Goal: Task Accomplishment & Management: Manage account settings

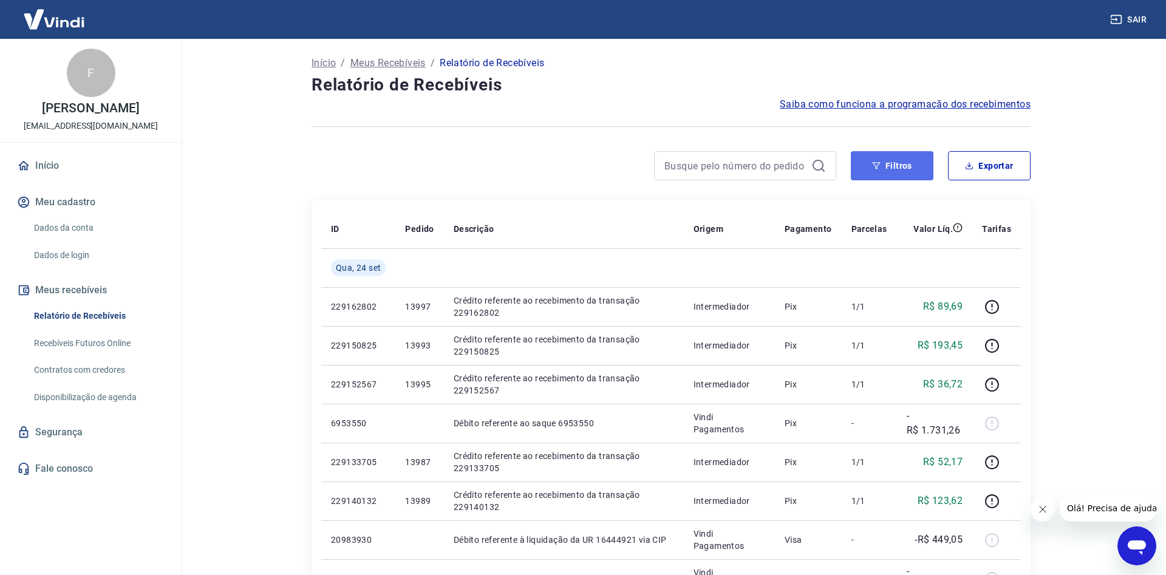
click at [897, 169] on button "Filtros" at bounding box center [892, 165] width 83 height 29
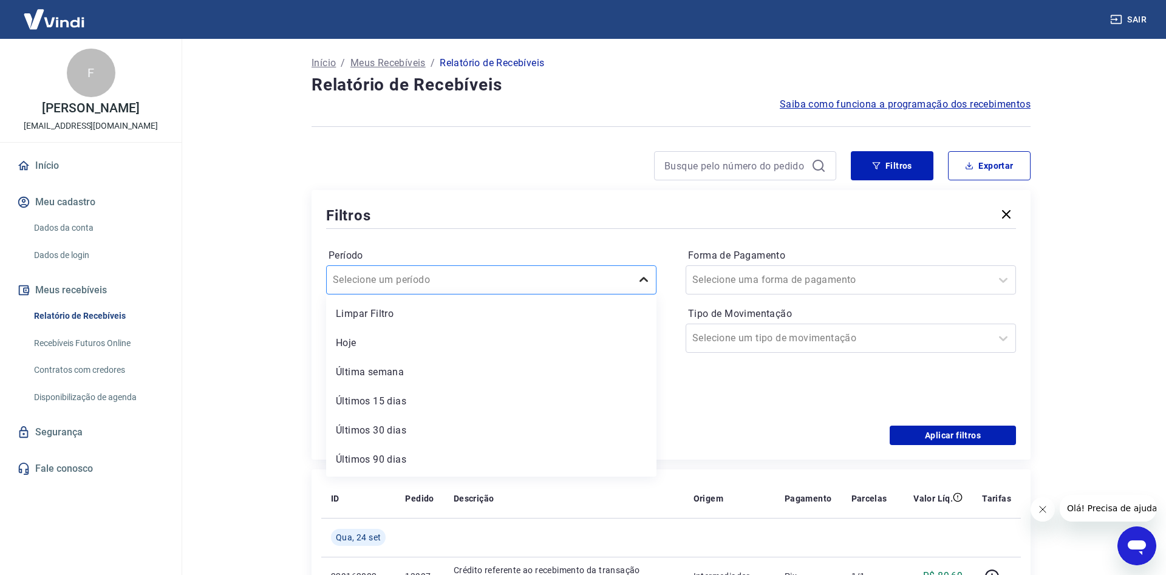
click at [644, 279] on icon at bounding box center [643, 280] width 15 height 15
click at [637, 341] on icon at bounding box center [639, 338] width 15 height 15
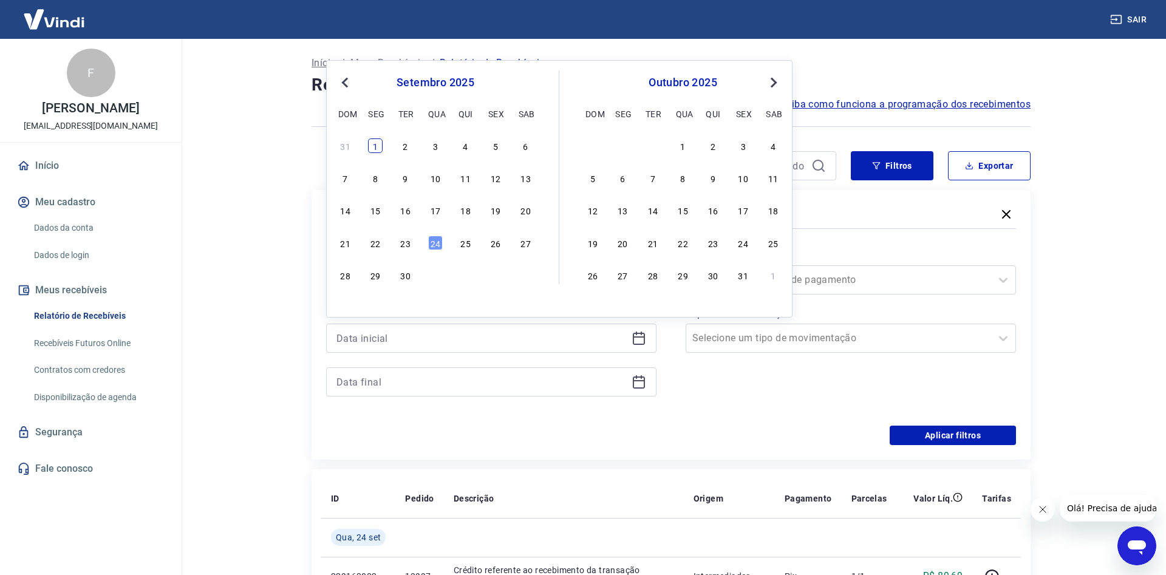
click at [375, 149] on div "1" at bounding box center [375, 145] width 15 height 15
type input "[DATE]"
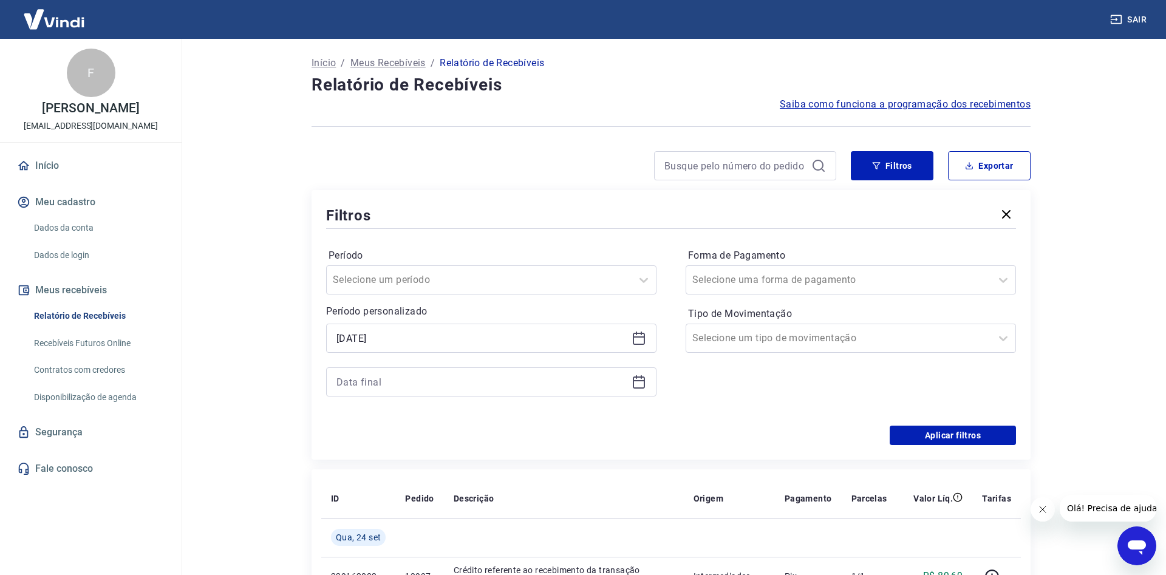
click at [639, 381] on icon at bounding box center [639, 380] width 12 height 1
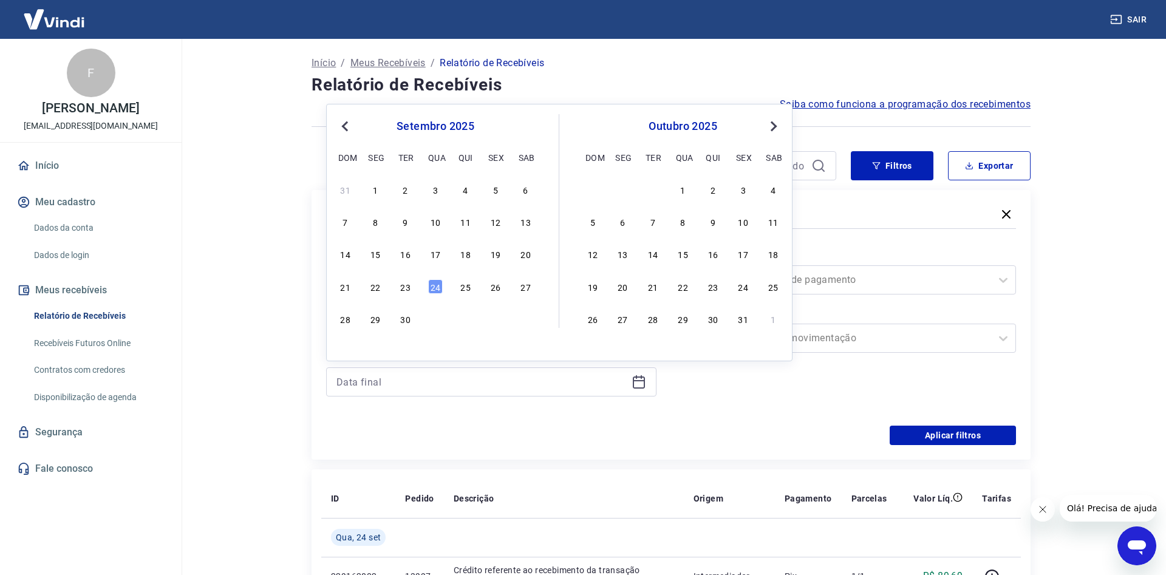
click at [428, 290] on div "21 22 23 24 25 26 27" at bounding box center [435, 286] width 198 height 18
click at [431, 290] on div "24" at bounding box center [435, 286] width 15 height 15
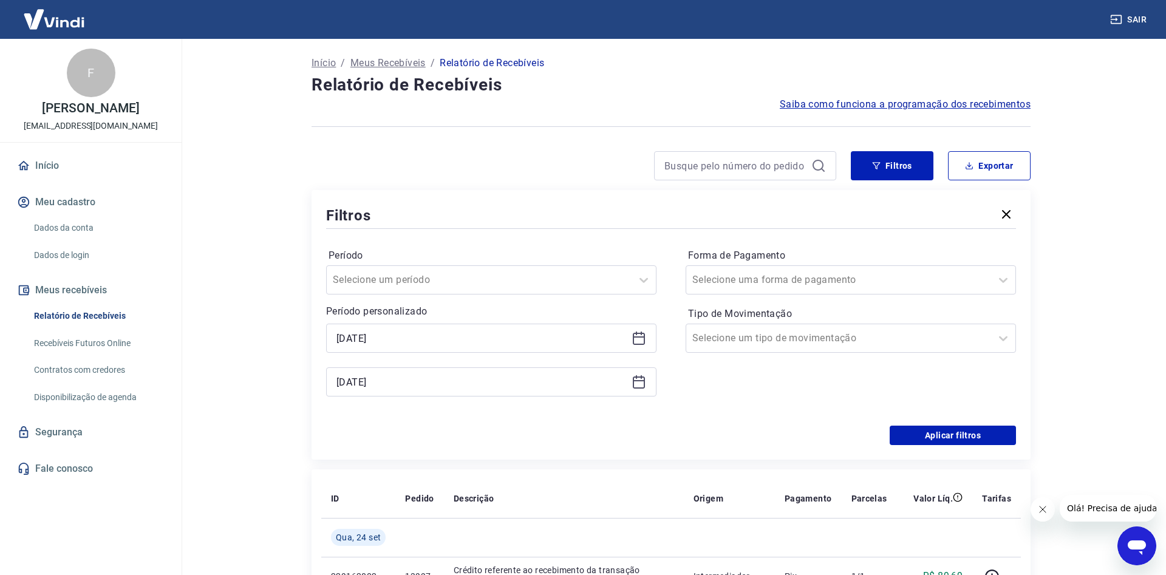
click at [633, 380] on icon at bounding box center [639, 382] width 12 height 12
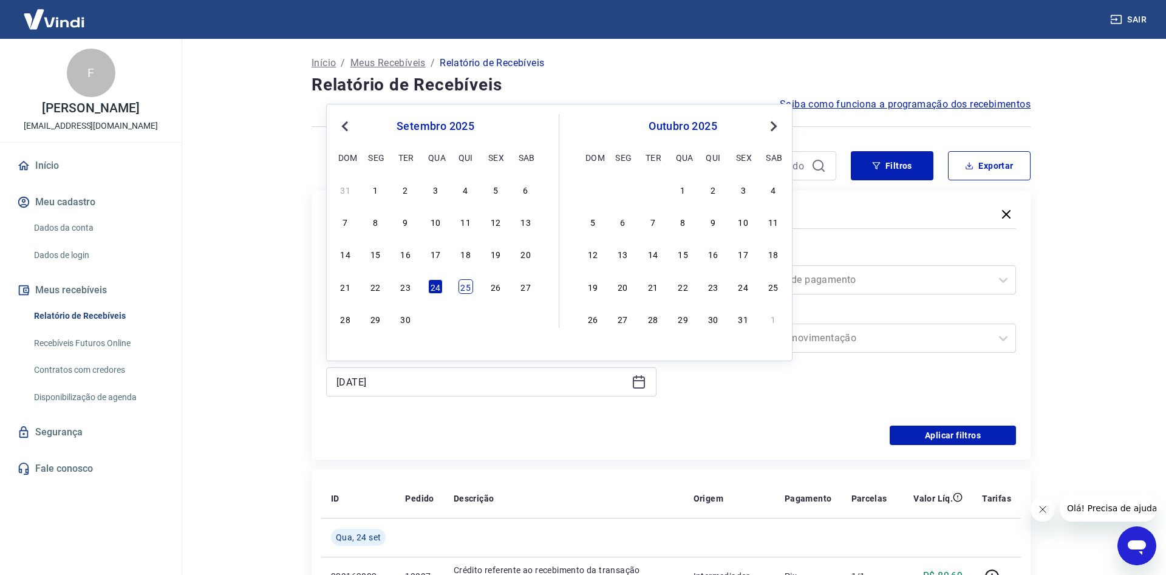
click at [467, 284] on div "25" at bounding box center [465, 286] width 15 height 15
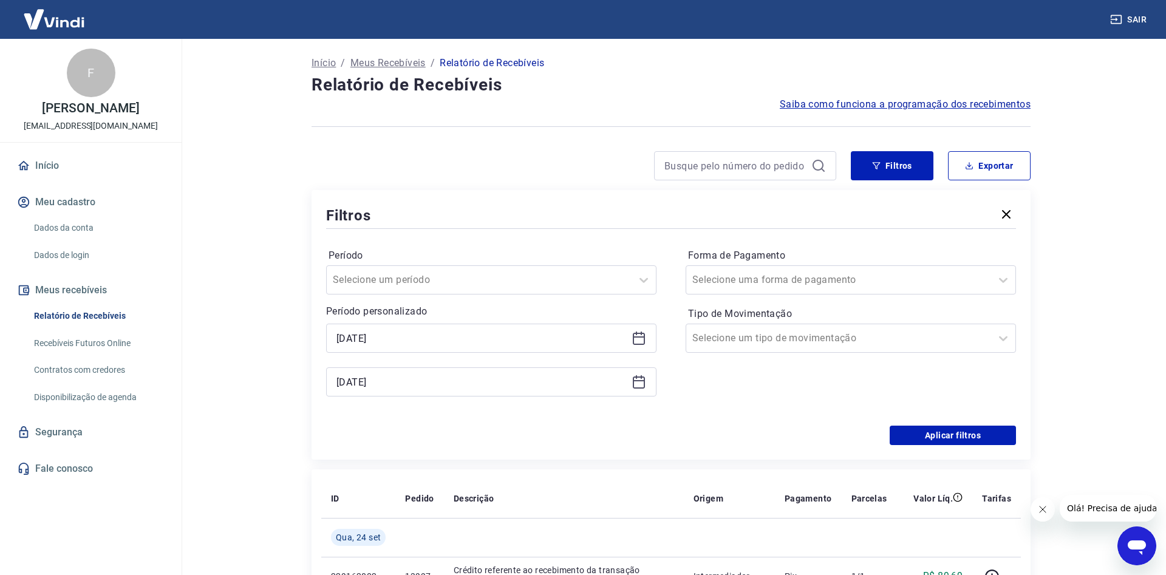
type input "[DATE]"
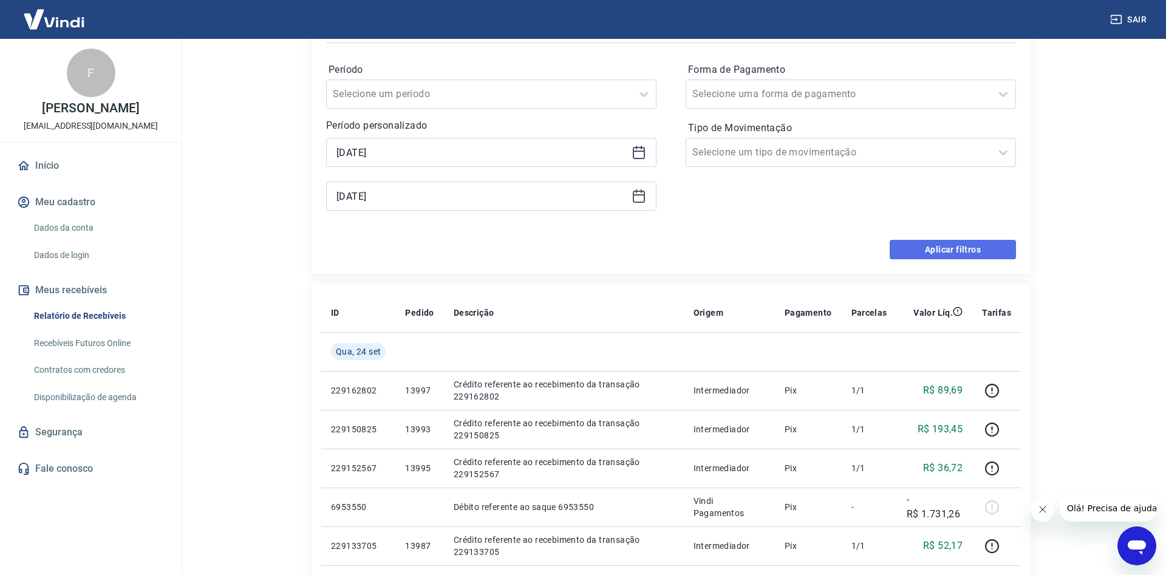
click at [932, 240] on button "Aplicar filtros" at bounding box center [953, 249] width 126 height 19
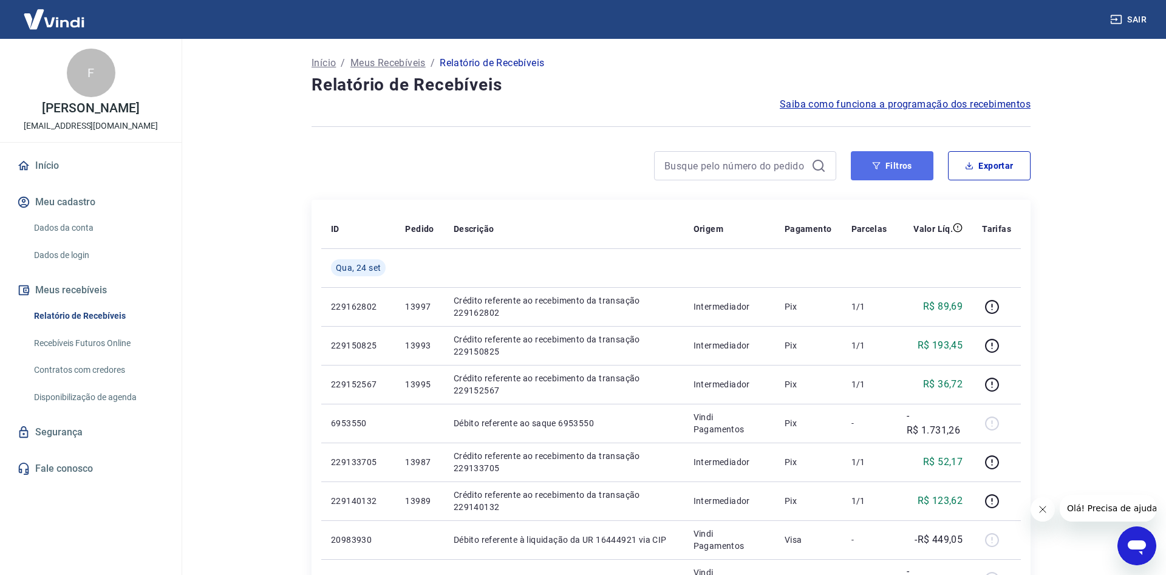
click at [902, 162] on button "Filtros" at bounding box center [892, 165] width 83 height 29
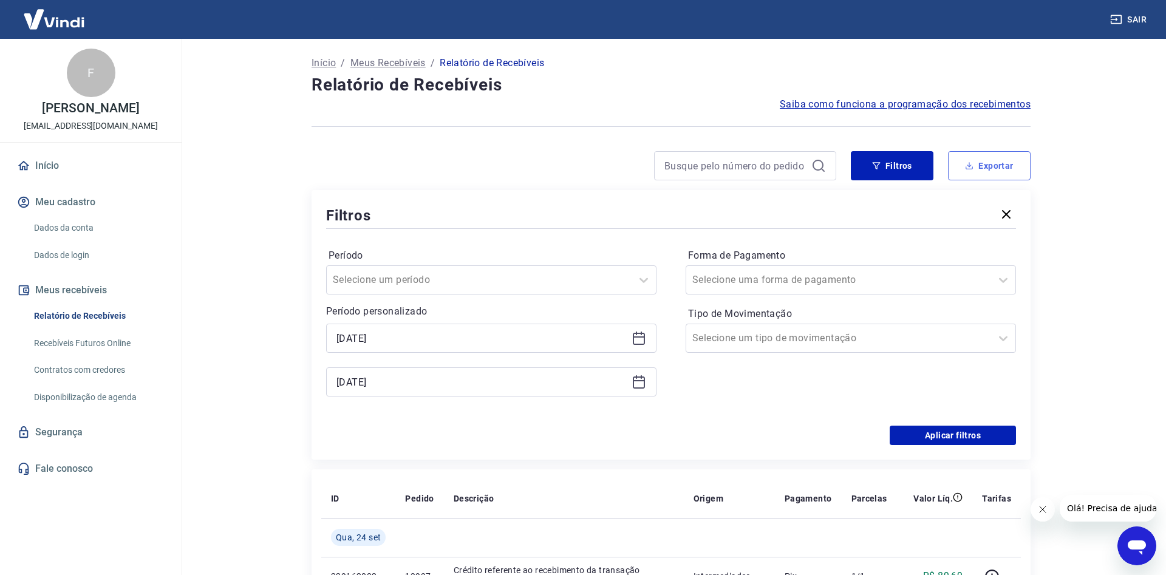
click at [965, 159] on button "Exportar" at bounding box center [989, 165] width 83 height 29
type input "[DATE]"
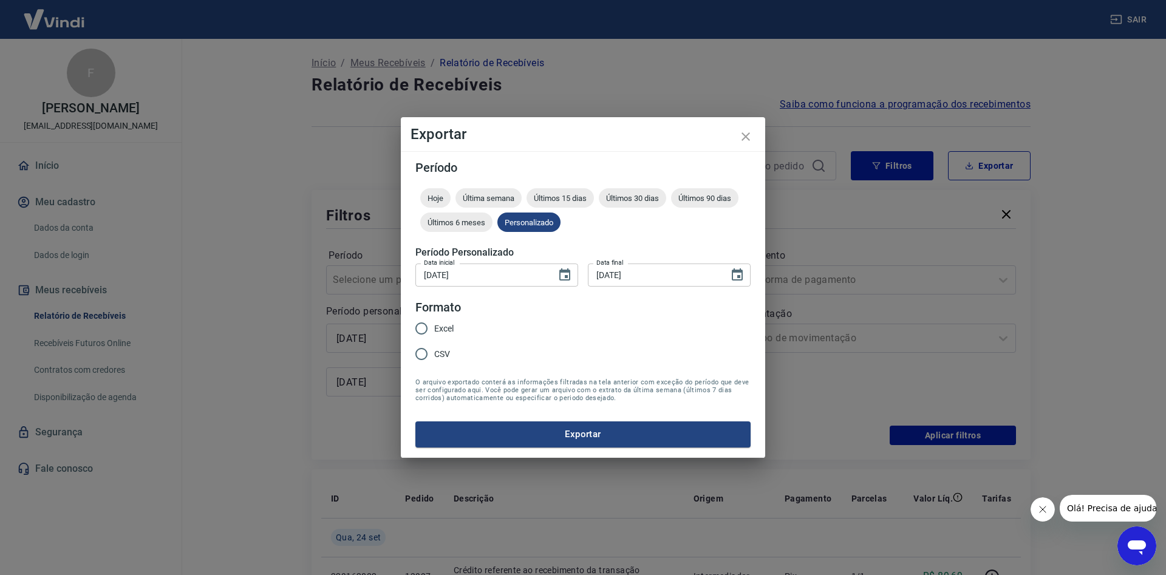
click at [424, 332] on input "Excel" at bounding box center [422, 329] width 26 height 26
radio input "true"
click at [566, 434] on button "Exportar" at bounding box center [582, 434] width 335 height 26
